Goal: Find specific page/section: Find specific page/section

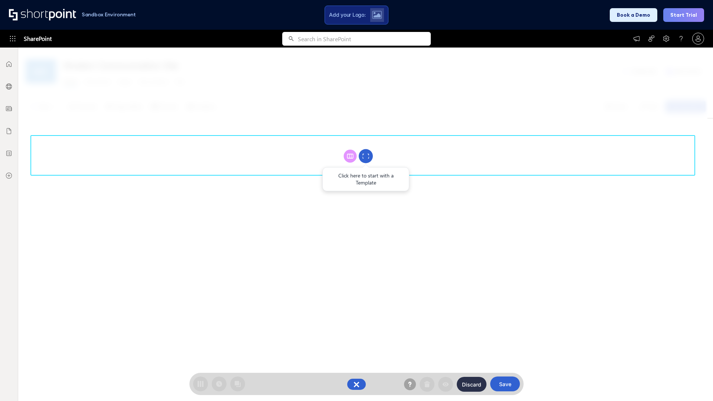
click at [366, 156] on circle at bounding box center [366, 156] width 14 height 14
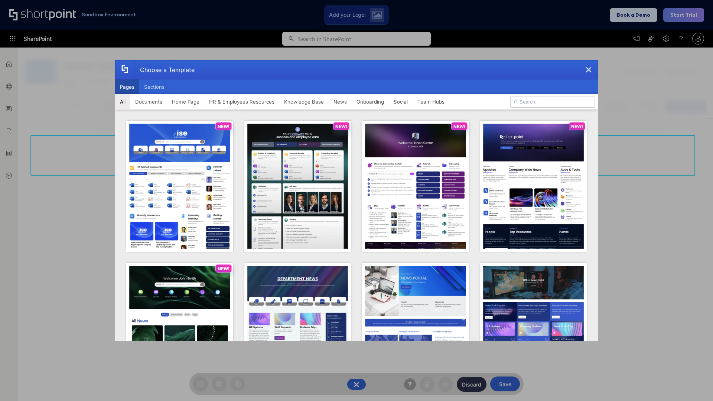
click at [127, 87] on button "Pages" at bounding box center [127, 86] width 24 height 15
type input "Intranet Layout 5"
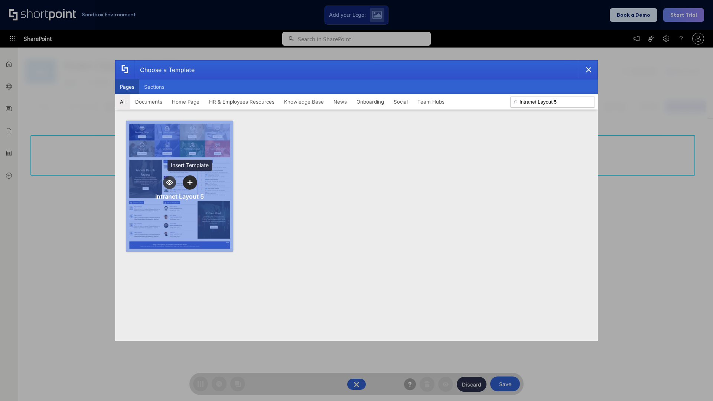
click at [190, 182] on icon "template selector" at bounding box center [189, 182] width 5 height 5
